Goal: Information Seeking & Learning: Learn about a topic

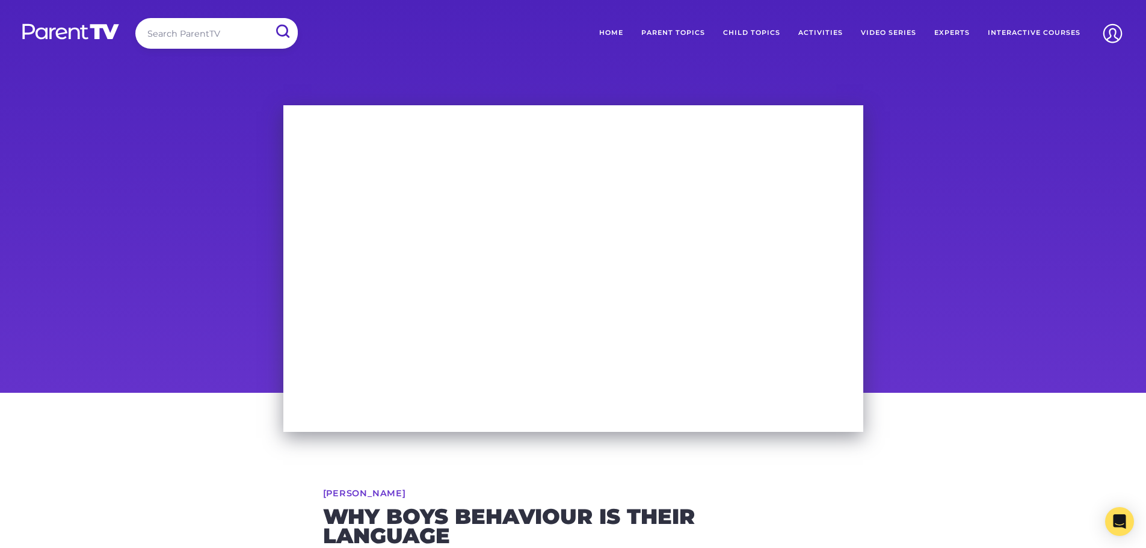
click at [760, 32] on link "Child Topics" at bounding box center [751, 33] width 75 height 30
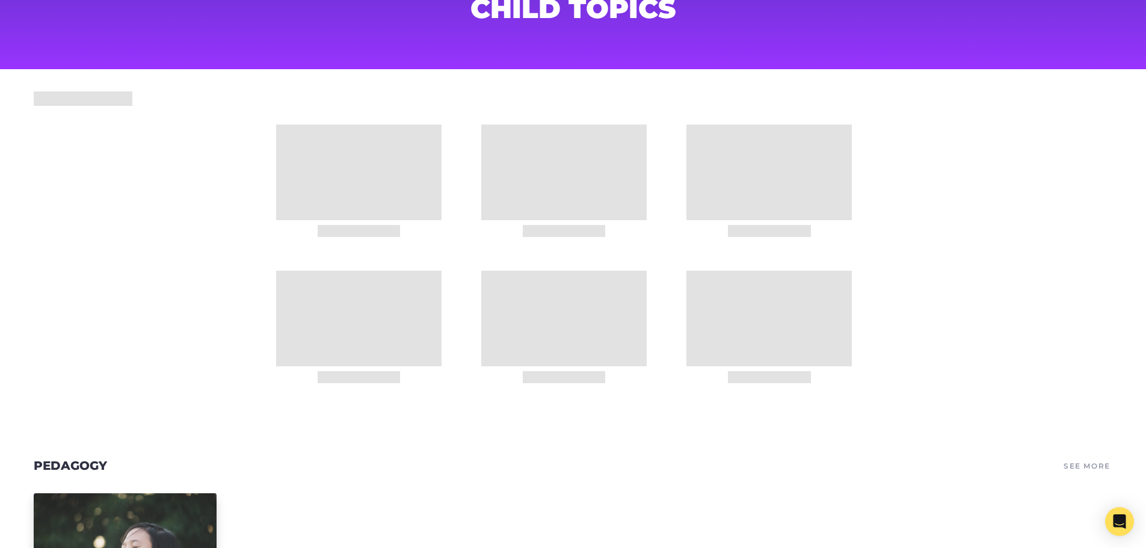
scroll to position [236, 0]
